Goal: Navigation & Orientation: Find specific page/section

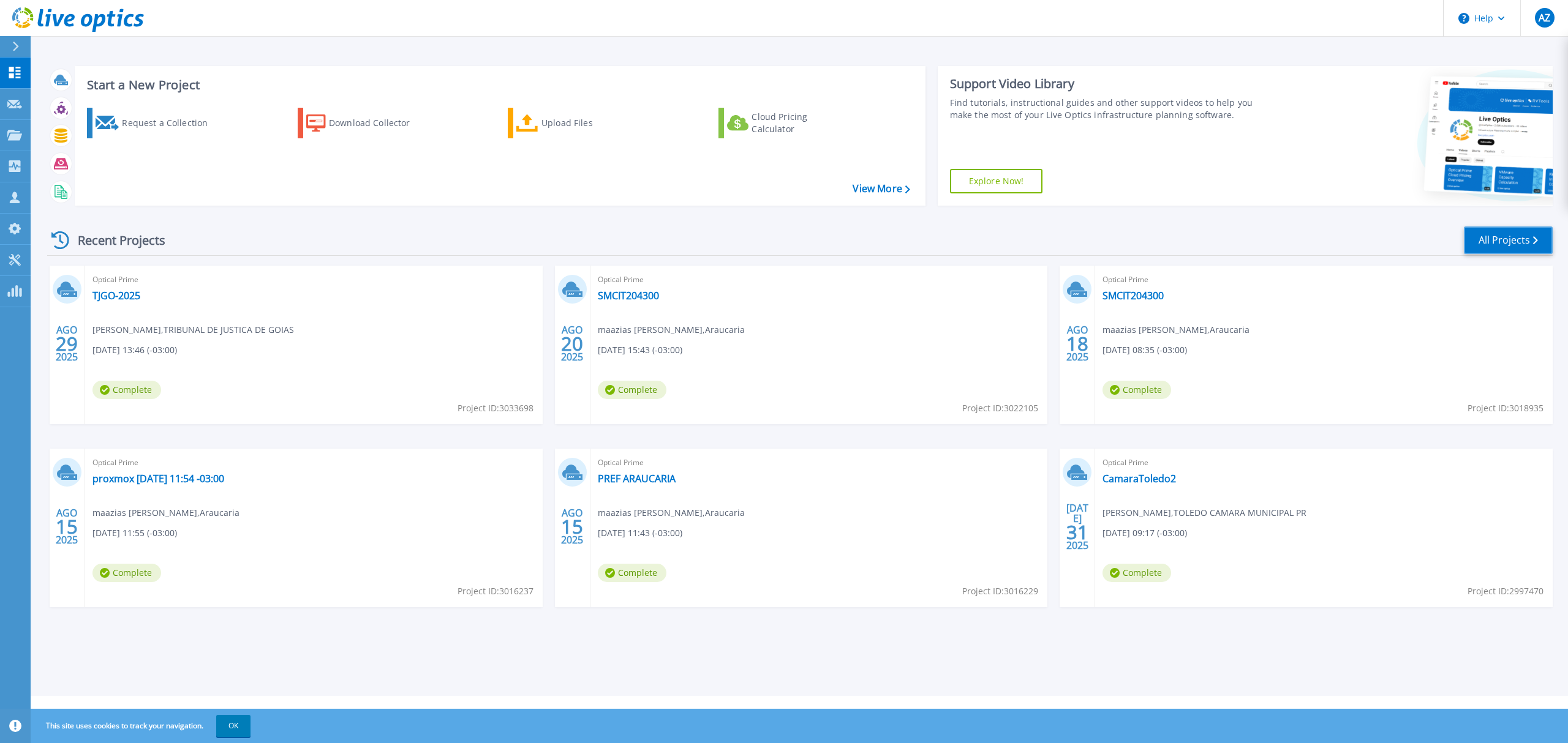
click at [1489, 245] on link "All Projects" at bounding box center [1508, 240] width 89 height 28
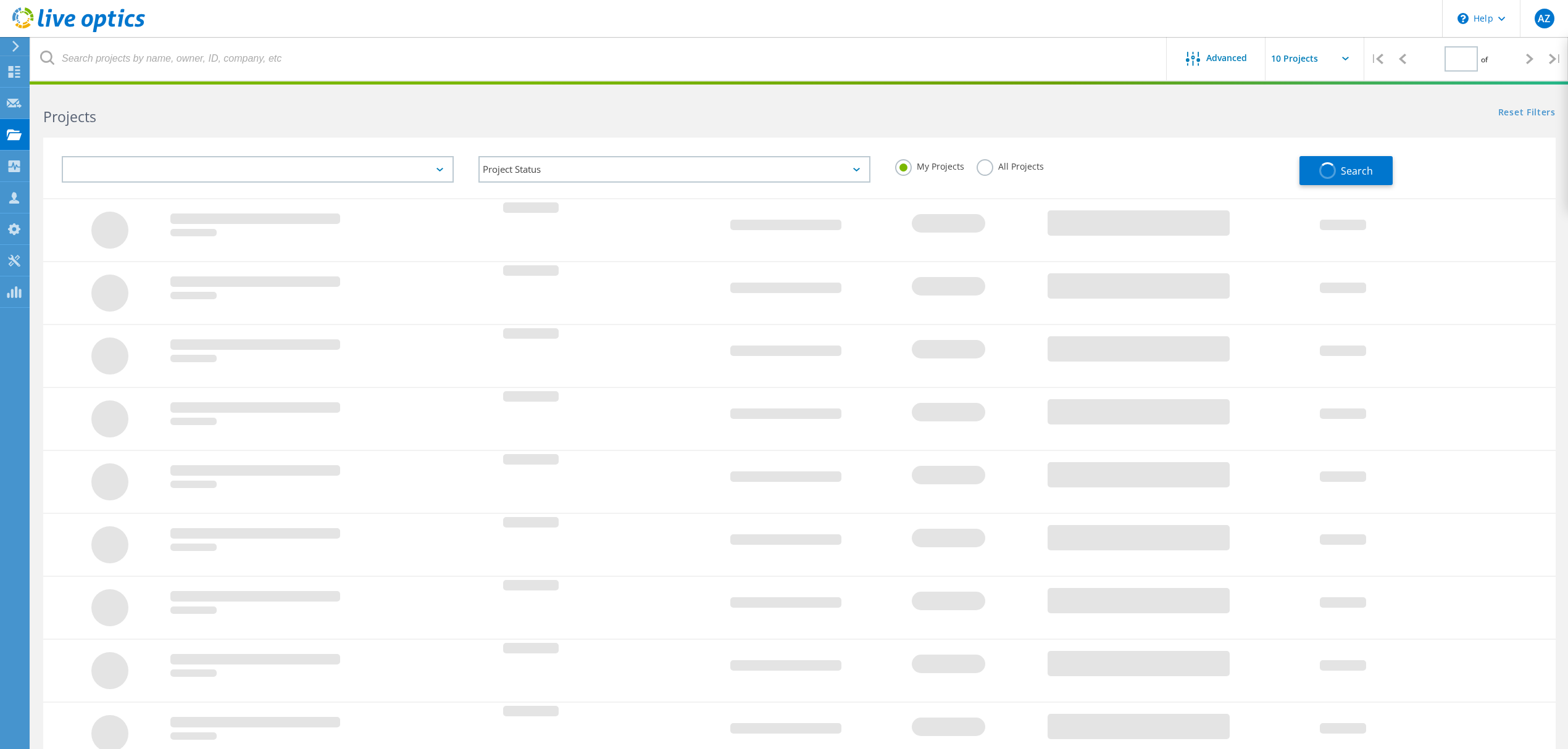
type input "1"
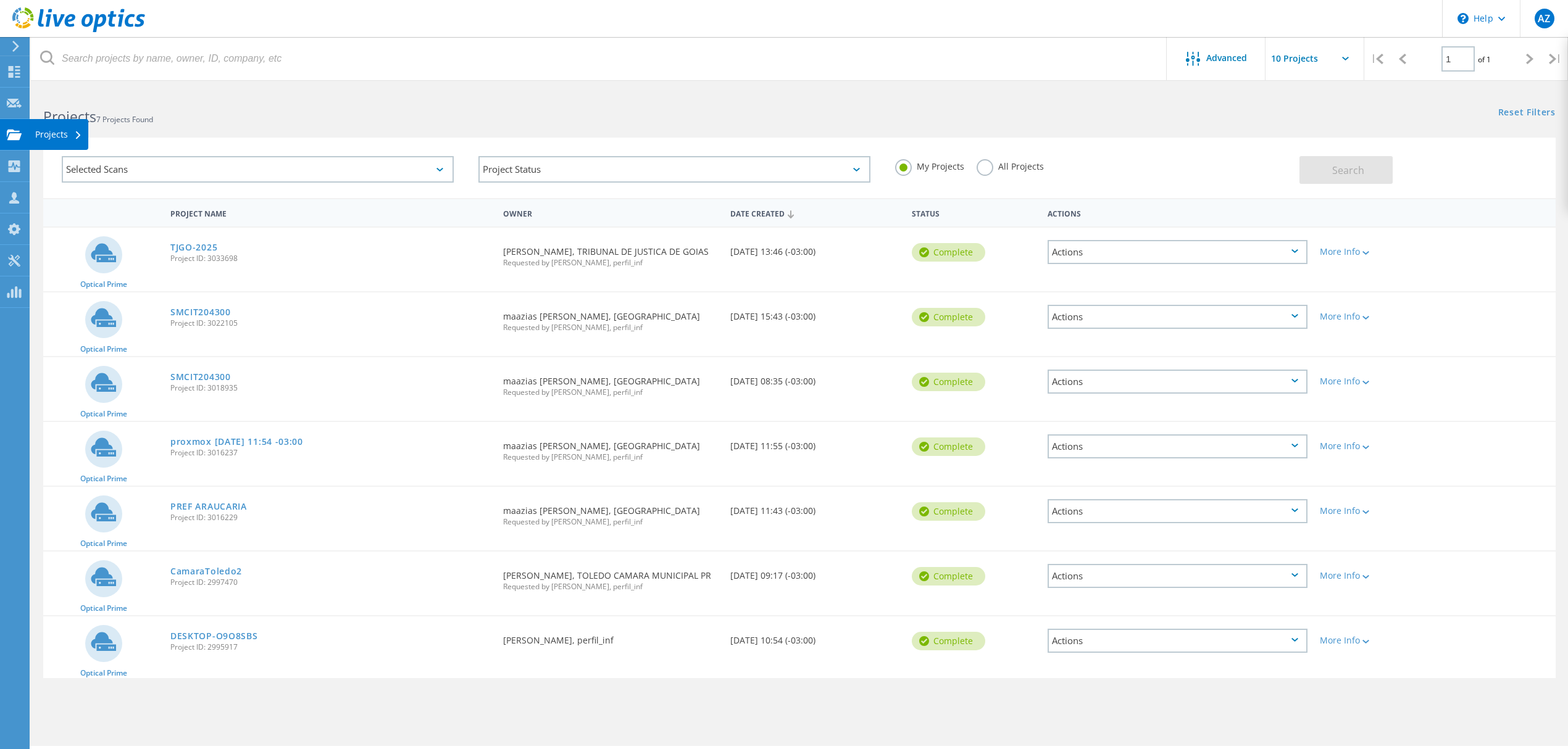
click at [35, 141] on div "Projects" at bounding box center [58, 135] width 59 height 31
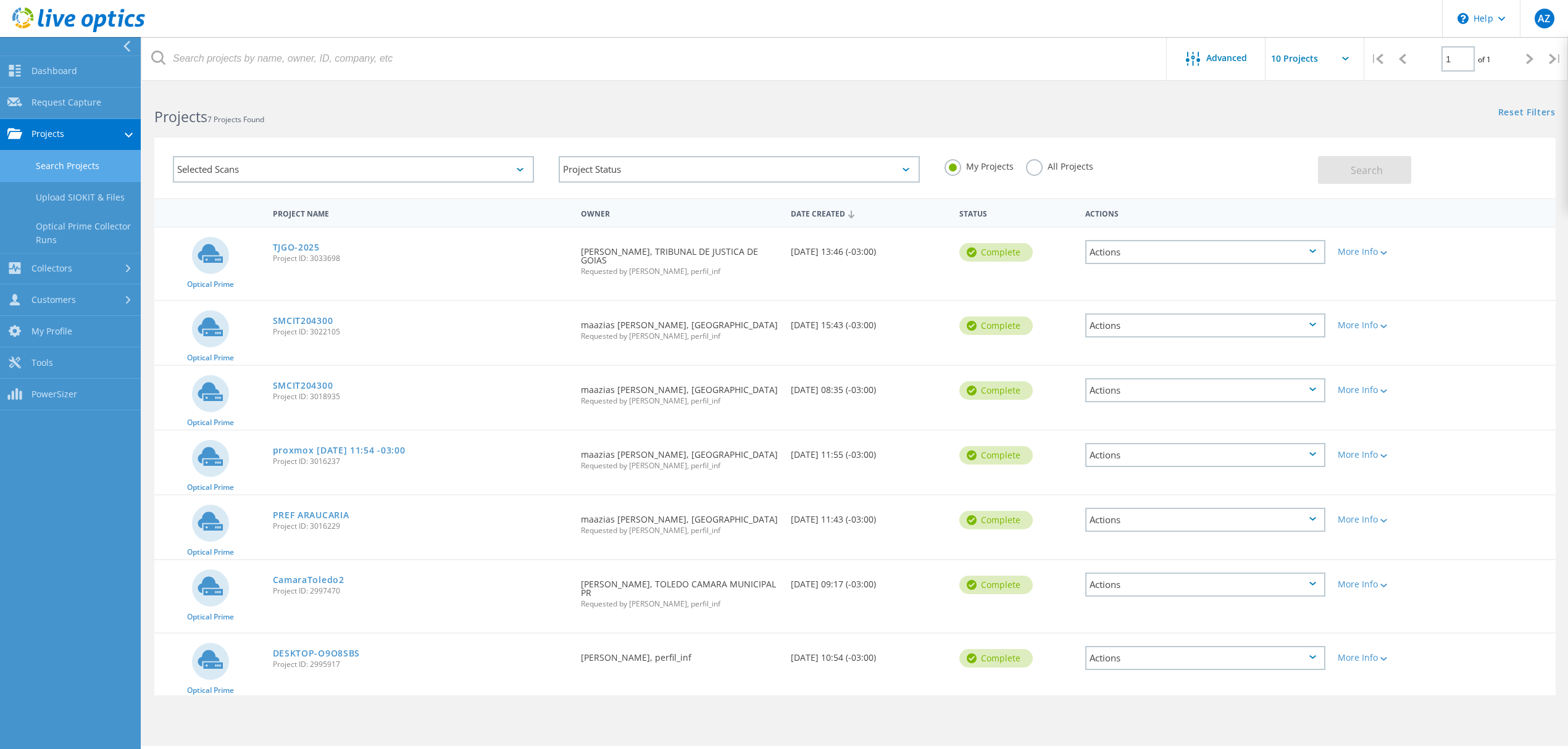
click at [84, 170] on link "Search Projects" at bounding box center [70, 166] width 141 height 31
click at [63, 195] on link "Upload SIOKIT & Files" at bounding box center [70, 197] width 141 height 31
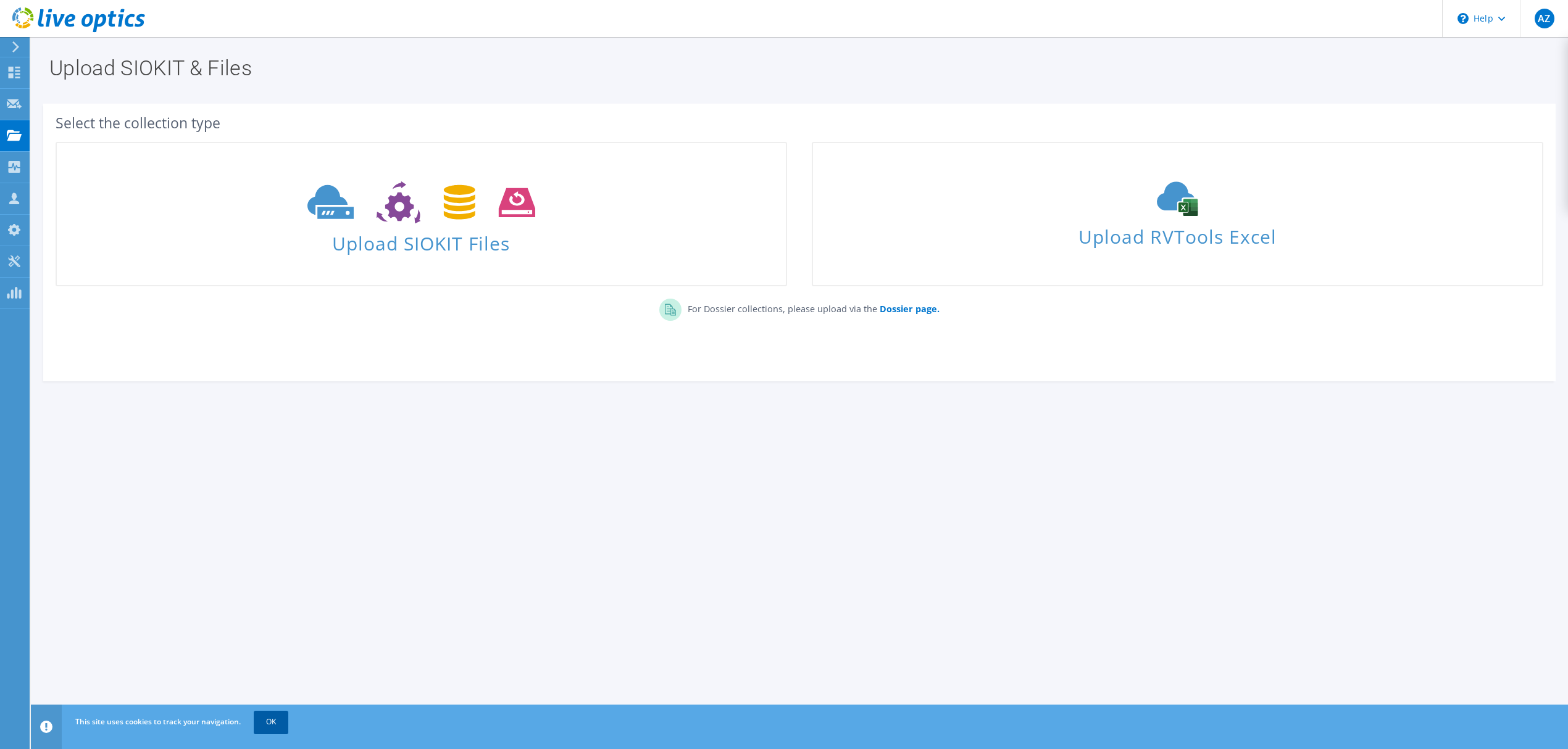
click at [272, 722] on link "OK" at bounding box center [270, 722] width 35 height 22
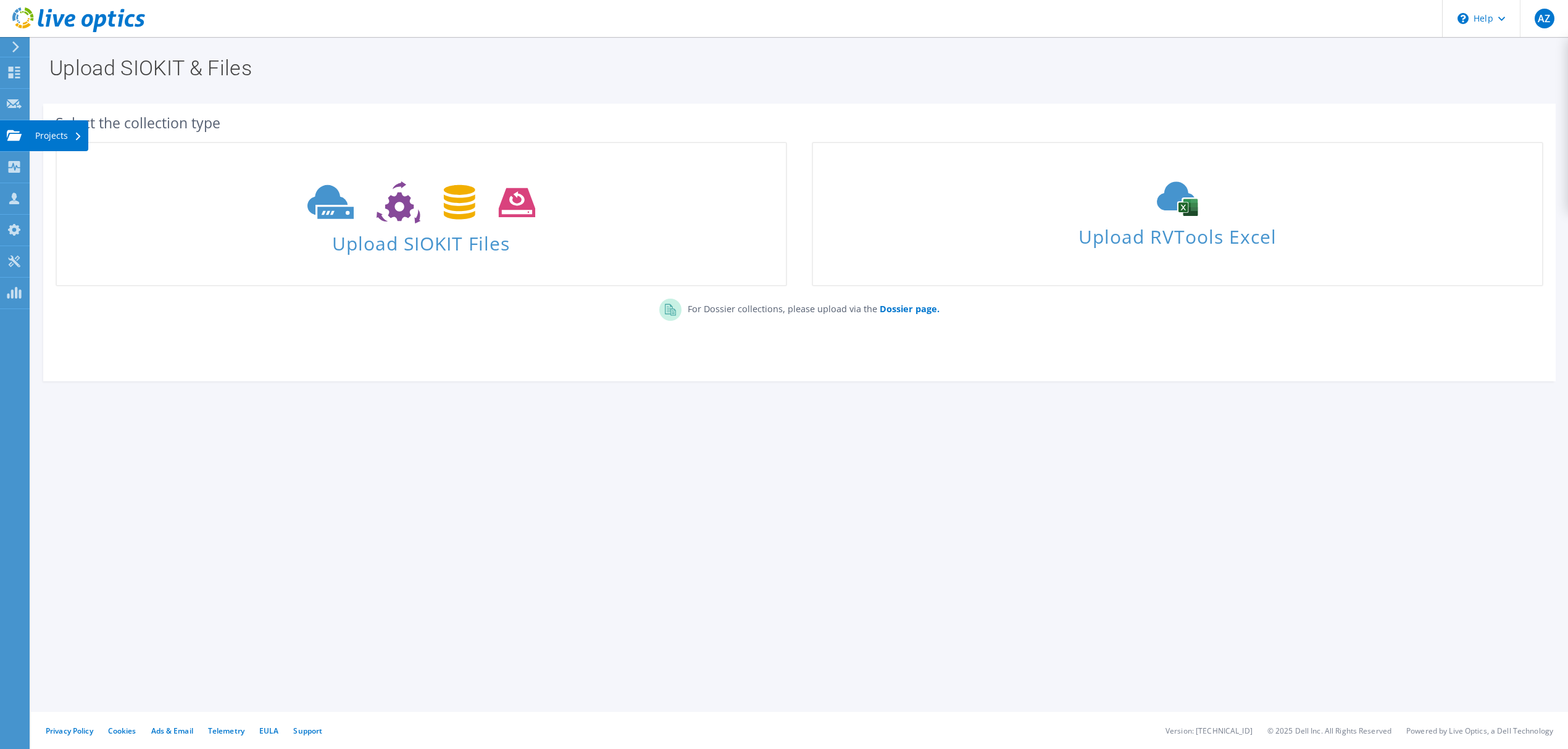
click at [16, 133] on icon at bounding box center [14, 135] width 15 height 12
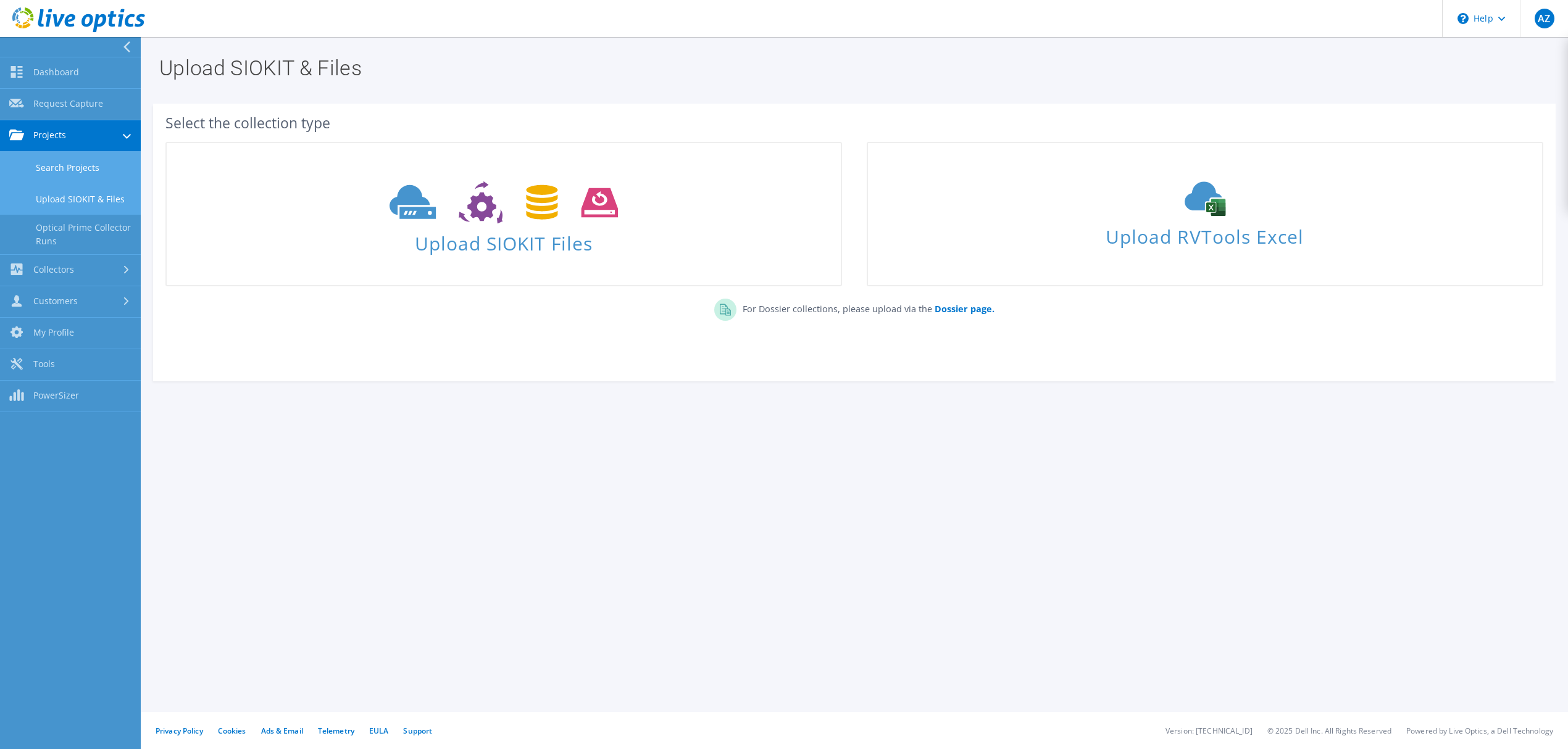
click at [71, 164] on link "Search Projects" at bounding box center [70, 167] width 141 height 31
click at [64, 137] on link "Projects" at bounding box center [70, 135] width 141 height 31
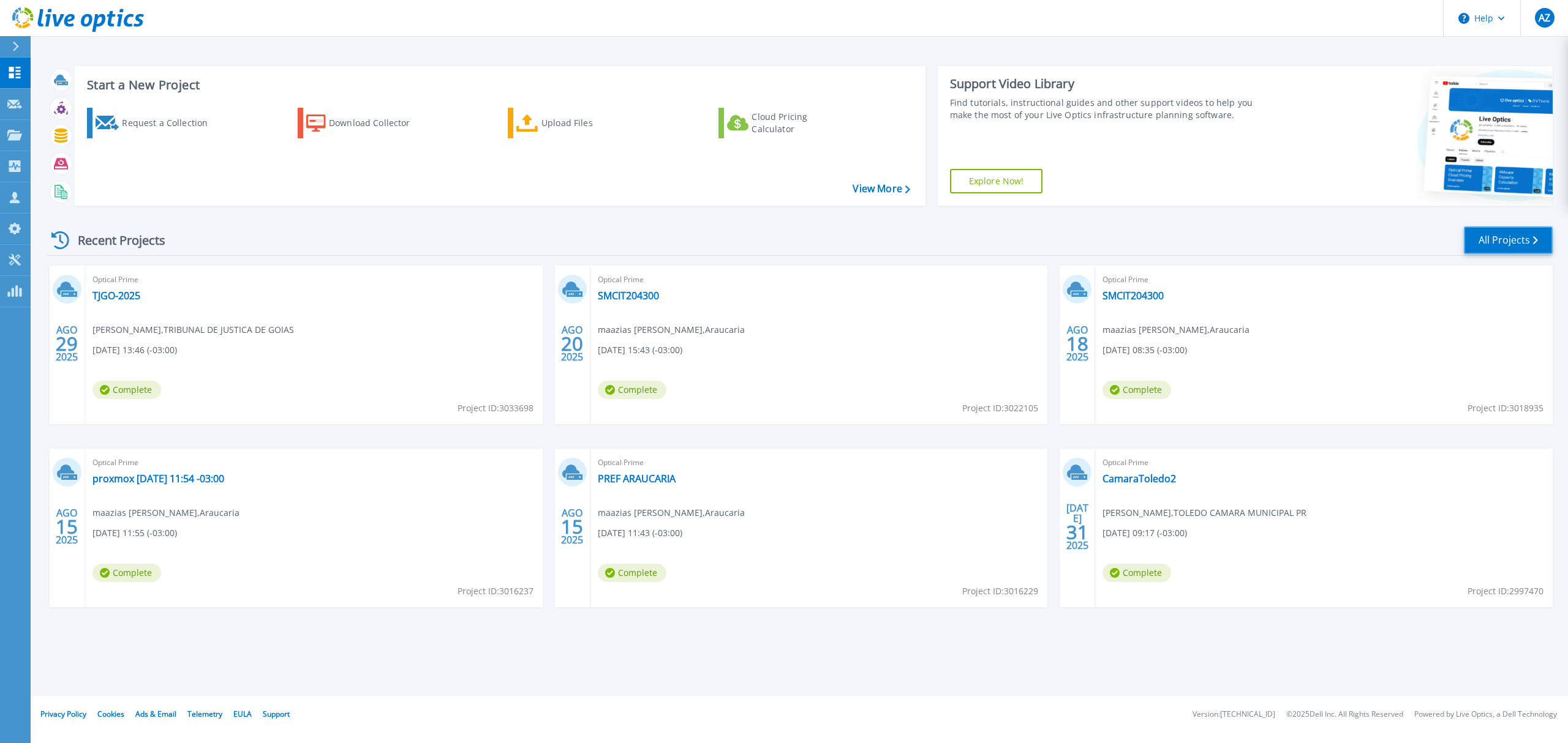
click at [1489, 237] on link "All Projects" at bounding box center [1508, 240] width 89 height 28
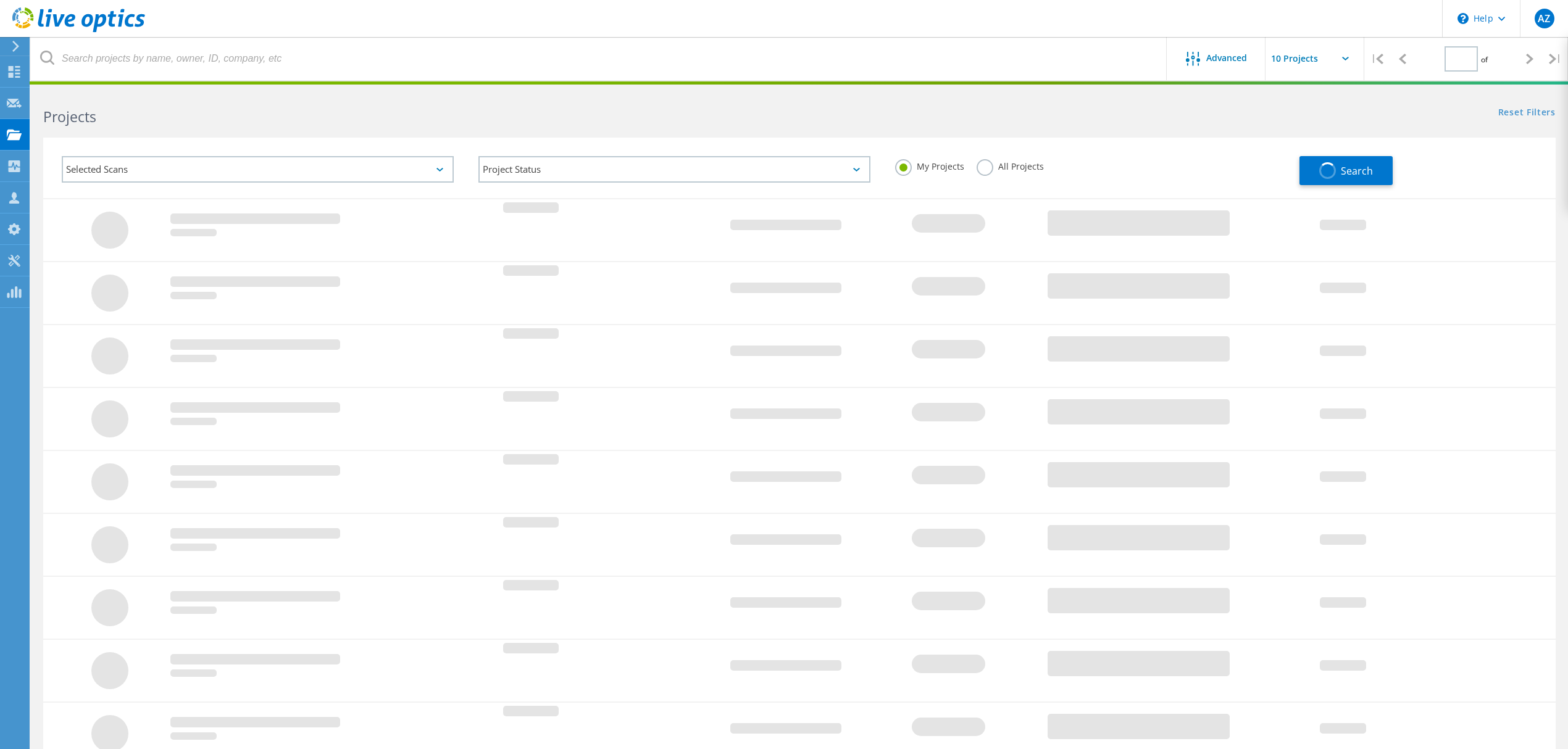
type input "1"
